Goal: Use online tool/utility: Utilize a website feature to perform a specific function

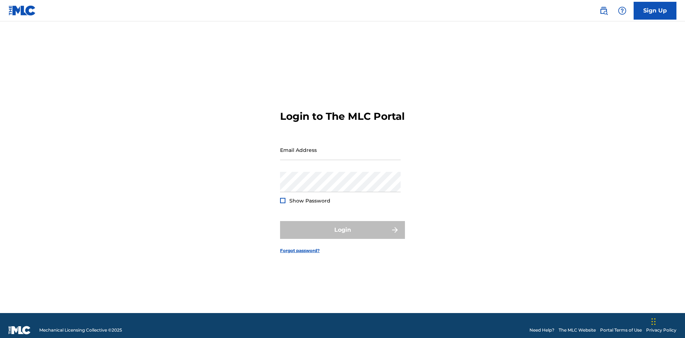
scroll to position [9, 0]
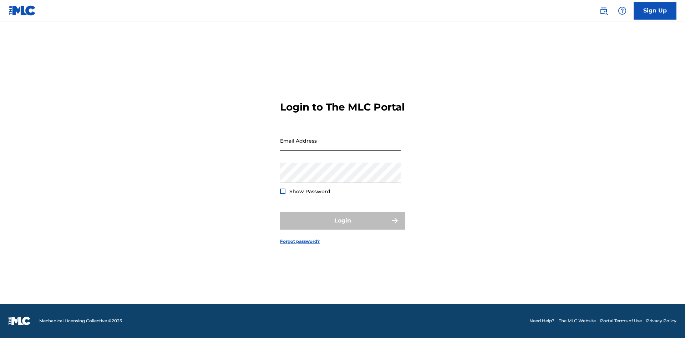
click at [340, 147] on input "Email Address" at bounding box center [340, 141] width 121 height 20
type input "[EMAIL_ADDRESS][DOMAIN_NAME]"
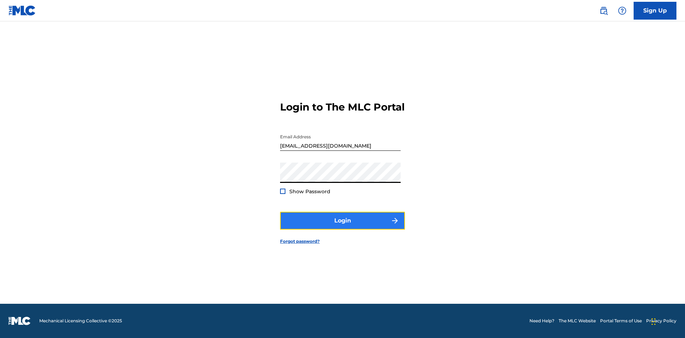
click at [343, 227] on button "Login" at bounding box center [342, 221] width 125 height 18
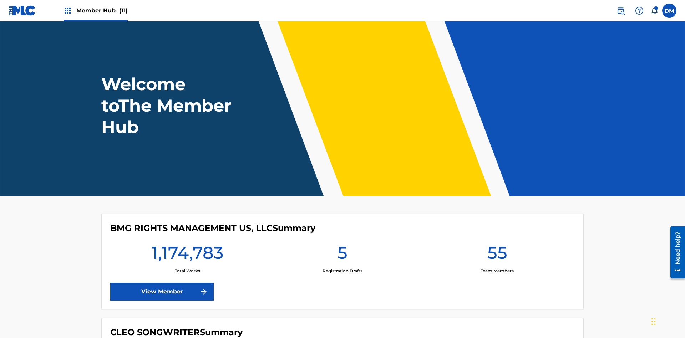
click at [102, 10] on span "Member Hub (11)" at bounding box center [101, 10] width 51 height 8
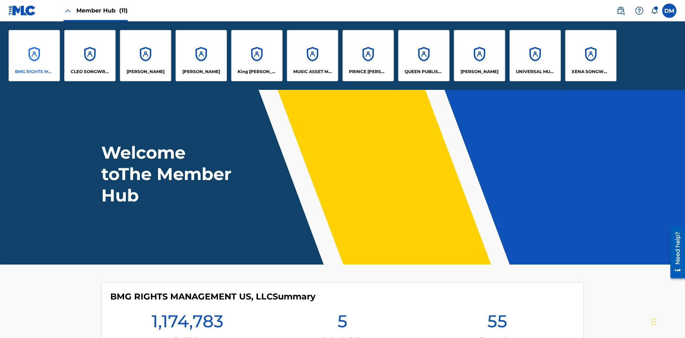
click at [34, 72] on p "BMG RIGHTS MANAGEMENT US, LLC" at bounding box center [34, 72] width 39 height 6
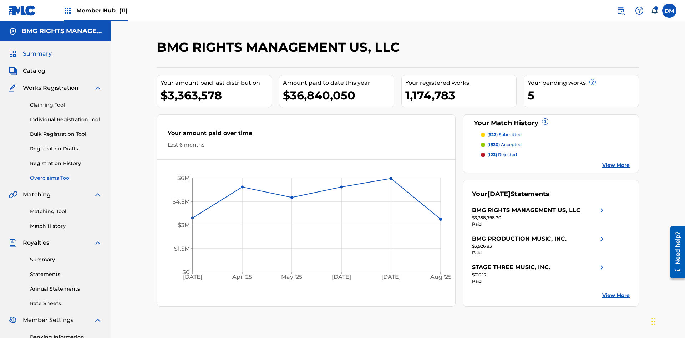
click at [66, 175] on link "Overclaims Tool" at bounding box center [66, 178] width 72 height 7
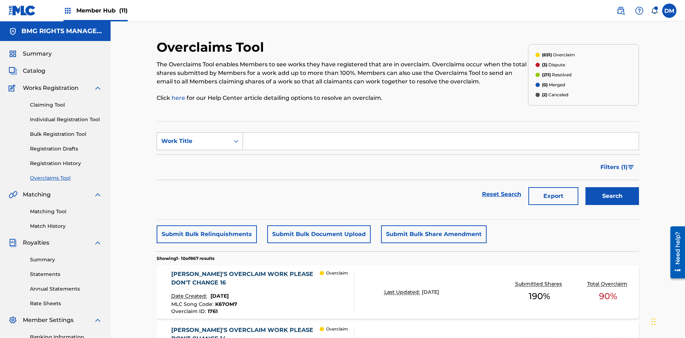
click at [193, 137] on div "Work Title" at bounding box center [193, 141] width 64 height 9
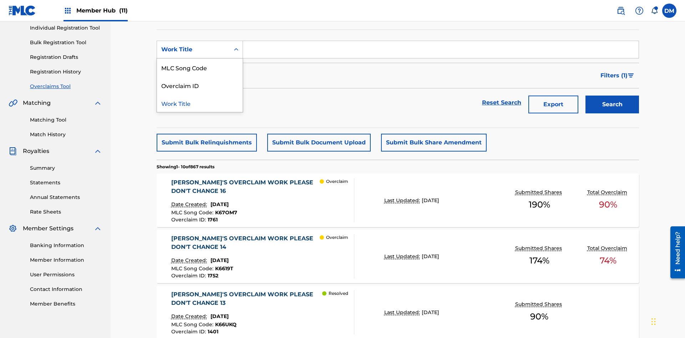
click at [200, 67] on div "MLC Song Code" at bounding box center [200, 68] width 86 height 18
click at [441, 51] on input "Search Form" at bounding box center [441, 49] width 396 height 17
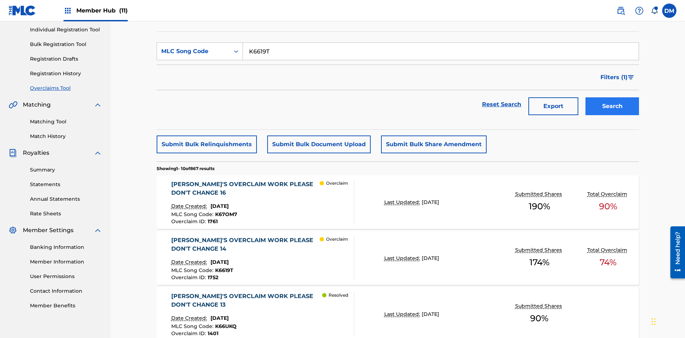
type input "K6619T"
click at [612, 97] on button "Search" at bounding box center [613, 106] width 54 height 18
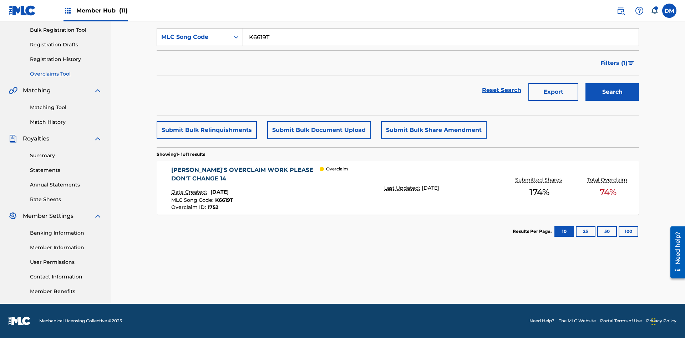
click at [212, 207] on span "1752" at bounding box center [213, 207] width 11 height 6
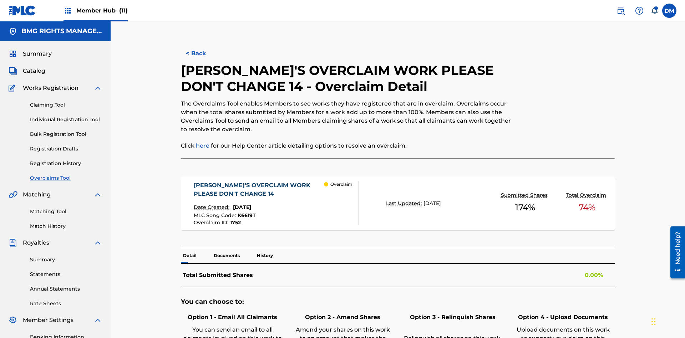
scroll to position [20, 0]
